Goal: Task Accomplishment & Management: Manage account settings

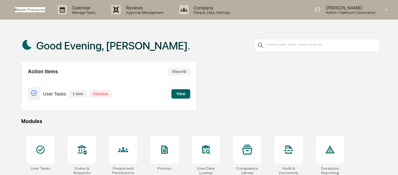
click at [182, 93] on button "View" at bounding box center [180, 93] width 19 height 9
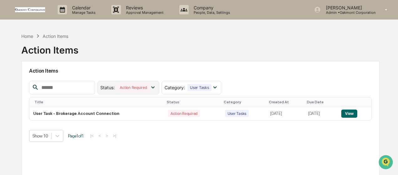
click at [156, 89] on icon at bounding box center [152, 87] width 7 height 7
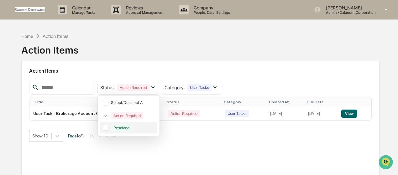
click at [128, 127] on div "Resolved" at bounding box center [121, 127] width 21 height 7
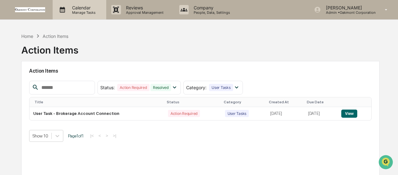
click at [73, 11] on p "Manage Tasks" at bounding box center [83, 12] width 32 height 4
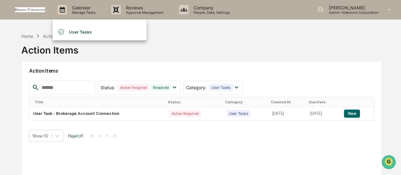
click at [73, 30] on li "User Tasks" at bounding box center [100, 32] width 94 height 12
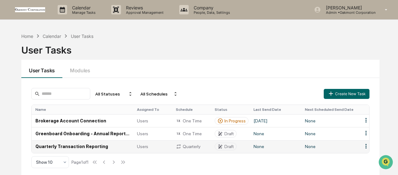
click at [183, 148] on div "Quarterly" at bounding box center [191, 147] width 31 height 6
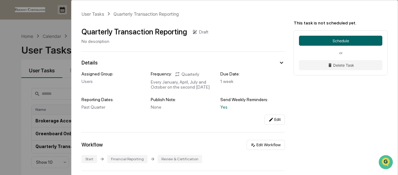
click at [57, 24] on div "User Tasks Quarterly Transaction Reporting Quarterly Transaction Reporting Draf…" at bounding box center [199, 87] width 398 height 175
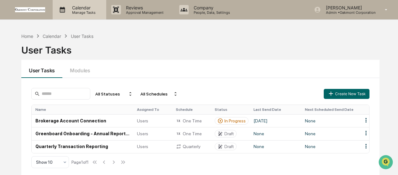
click at [92, 7] on p "Calendar" at bounding box center [83, 7] width 32 height 5
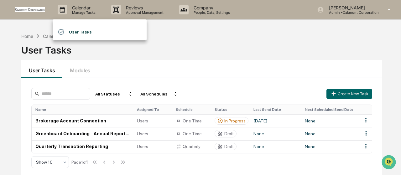
click at [200, 48] on div at bounding box center [200, 87] width 401 height 175
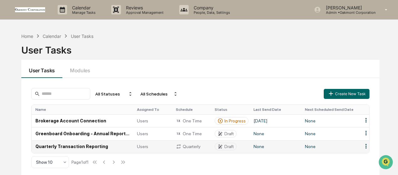
click at [75, 143] on td "Quarterly Transaction Reporting" at bounding box center [83, 146] width 102 height 13
